Goal: Find contact information: Find contact information

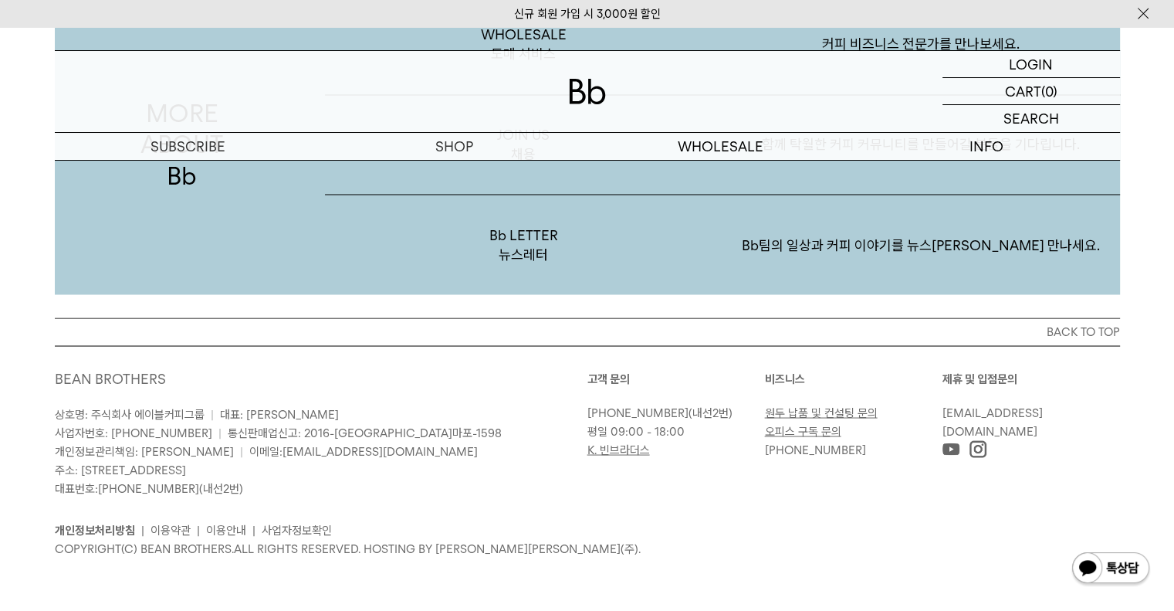
scroll to position [3009, 0]
drag, startPoint x: 202, startPoint y: 417, endPoint x: 95, endPoint y: 413, distance: 106.6
click at [95, 413] on span "상호명: 주식회사 에이블커피그룹" at bounding box center [130, 415] width 150 height 14
copy span "주식회사 에이블커피그룹"
drag, startPoint x: 420, startPoint y: 463, endPoint x: 388, endPoint y: 466, distance: 31.7
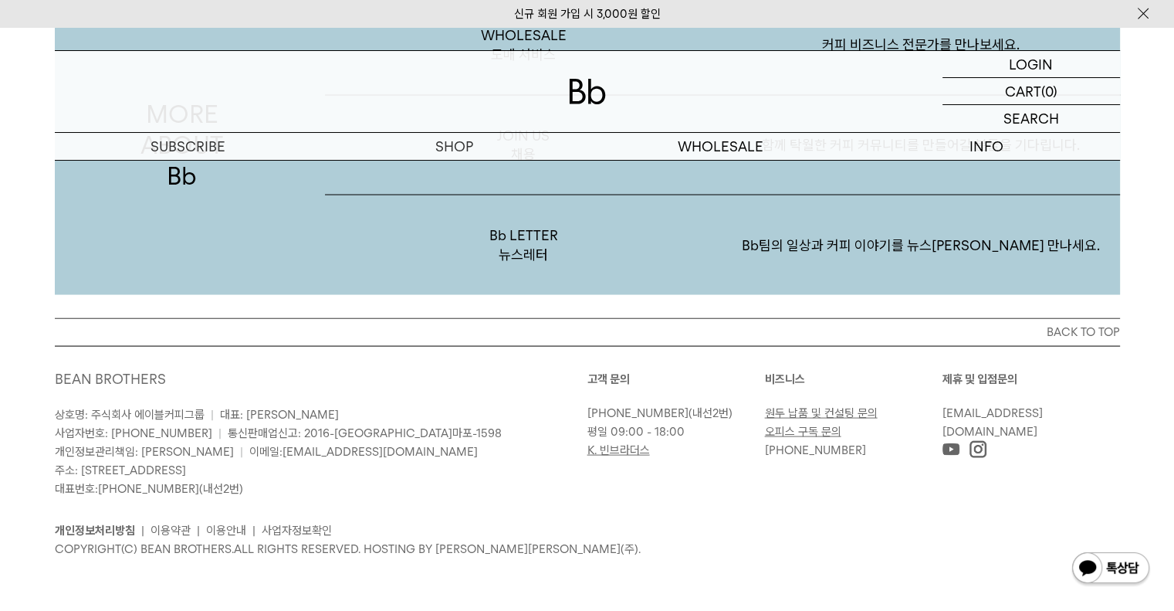
click at [420, 462] on p "상호명: 주식회사 에이블커피그룹 | 대표: [PERSON_NAME] 사업자번호: [PHONE_NUMBER] | 통신판매업신고: 2016-[GE…" at bounding box center [321, 451] width 533 height 93
drag, startPoint x: 364, startPoint y: 450, endPoint x: 221, endPoint y: 456, distance: 142.9
click at [221, 456] on p "상호명: 주식회사 에이블커피그룹 | 대표: [PERSON_NAME] 사업자번호: [PHONE_NUMBER] | 통신판매업신고: 2016-[GE…" at bounding box center [321, 451] width 533 height 93
copy link "[EMAIL_ADDRESS][DOMAIN_NAME]"
click at [439, 493] on p "상호명: 주식회사 에이블커피그룹 | 대표: [PERSON_NAME] 사업자번호: [PHONE_NUMBER] | 통신판매업신고: 2016-[GE…" at bounding box center [321, 451] width 533 height 93
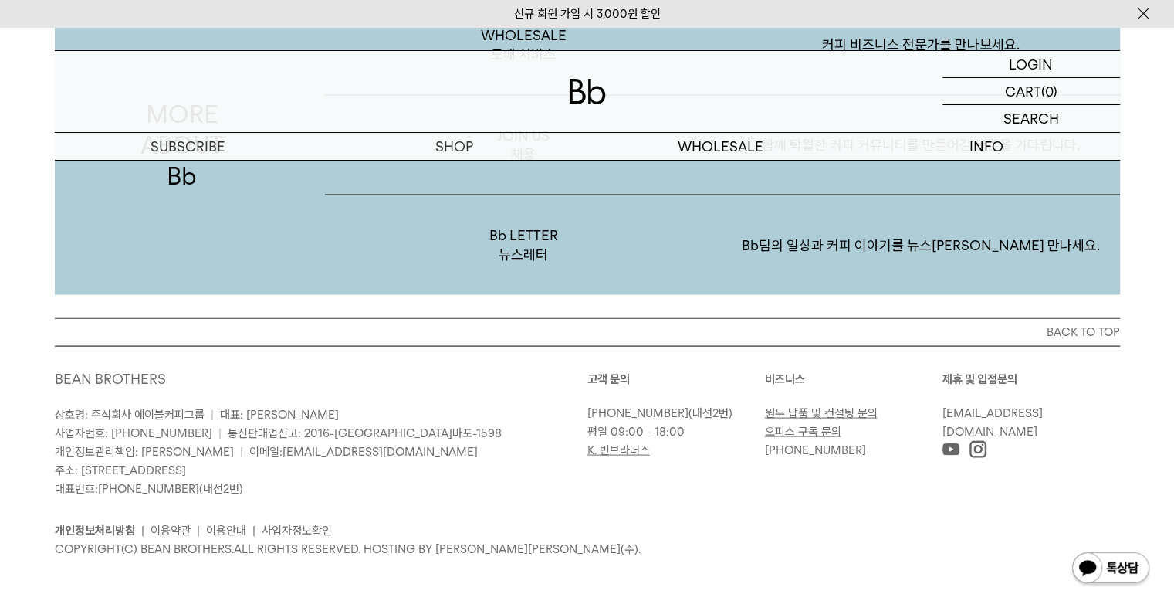
click at [323, 527] on link "사업자정보확인" at bounding box center [297, 530] width 70 height 14
click at [703, 527] on ul "개인정보처리방침 | 이용약관 | 이용안내 | 사업자정보확인" at bounding box center [587, 530] width 1065 height 19
click at [950, 445] on img at bounding box center [951, 449] width 17 height 17
click at [951, 449] on img at bounding box center [951, 447] width 17 height 17
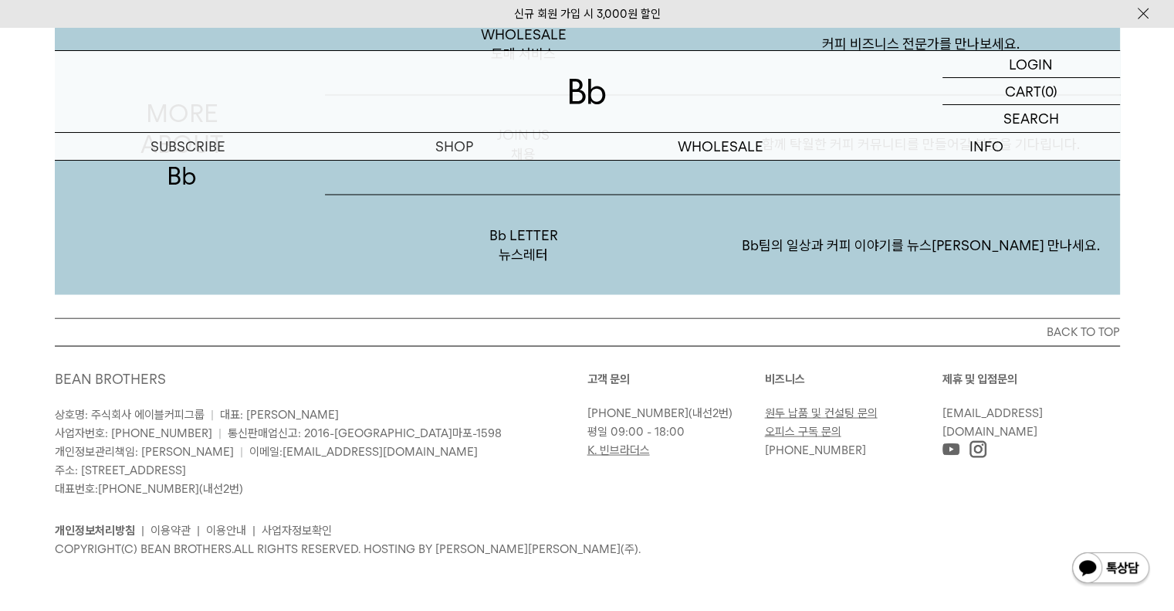
click at [1135, 570] on img at bounding box center [1111, 568] width 80 height 37
